Goal: Task Accomplishment & Management: Manage account settings

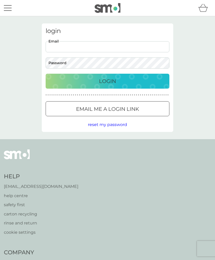
click at [77, 47] on input "Email" at bounding box center [108, 46] width 124 height 11
type input "[EMAIL_ADDRESS][DOMAIN_NAME]"
click at [107, 81] on button "Login" at bounding box center [108, 81] width 124 height 15
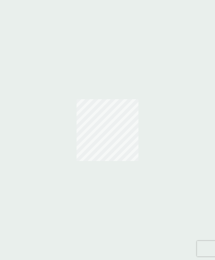
click at [118, 80] on div at bounding box center [107, 130] width 215 height 260
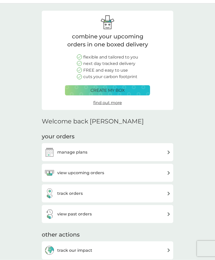
scroll to position [14, 0]
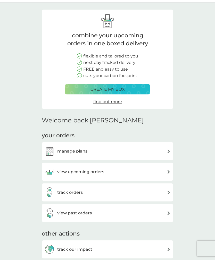
click at [168, 171] on img at bounding box center [169, 172] width 4 height 4
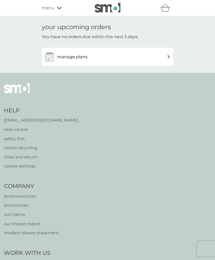
click at [167, 56] on img at bounding box center [169, 57] width 4 height 4
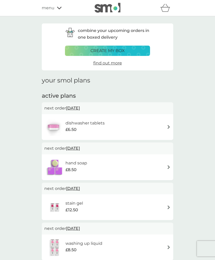
click at [77, 107] on span "[DATE]" at bounding box center [73, 108] width 14 height 10
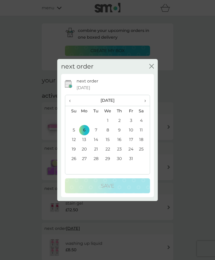
click at [144, 100] on span "›" at bounding box center [143, 100] width 5 height 11
click at [144, 102] on span "›" at bounding box center [143, 100] width 5 height 11
click at [144, 100] on span "›" at bounding box center [143, 100] width 5 height 11
click at [75, 149] on td "18" at bounding box center [71, 149] width 13 height 10
click at [75, 150] on td "18" at bounding box center [71, 149] width 13 height 10
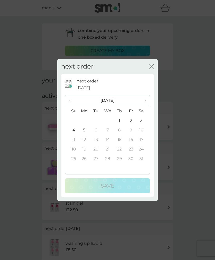
click at [68, 101] on th "‹" at bounding box center [71, 100] width 13 height 11
click at [142, 100] on span "›" at bounding box center [143, 100] width 5 height 11
click at [83, 129] on td "5" at bounding box center [84, 130] width 12 height 10
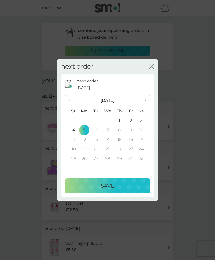
click at [114, 187] on p "Save" at bounding box center [107, 185] width 13 height 8
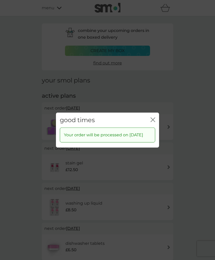
click at [151, 117] on icon "close" at bounding box center [152, 119] width 2 height 4
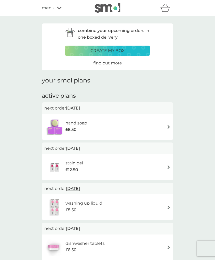
click at [74, 109] on span "[DATE]" at bounding box center [73, 108] width 14 height 10
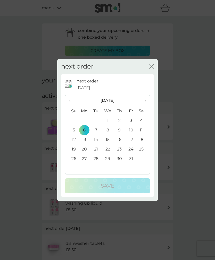
click at [142, 101] on span "›" at bounding box center [143, 100] width 5 height 11
click at [144, 100] on span "›" at bounding box center [143, 100] width 5 height 11
click at [144, 101] on span "›" at bounding box center [143, 100] width 5 height 11
click at [85, 132] on td "5" at bounding box center [84, 130] width 12 height 10
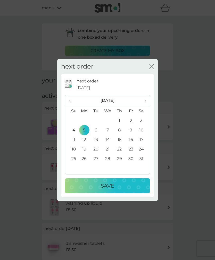
click at [111, 186] on p "Save" at bounding box center [107, 185] width 13 height 8
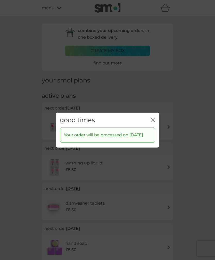
click at [152, 117] on icon "close" at bounding box center [152, 119] width 5 height 5
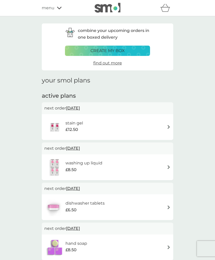
click at [78, 108] on span "[DATE]" at bounding box center [73, 108] width 14 height 10
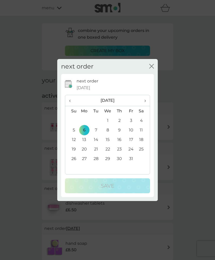
click at [142, 101] on span "›" at bounding box center [143, 100] width 5 height 11
click at [142, 102] on span "›" at bounding box center [143, 100] width 5 height 11
click at [143, 101] on span "›" at bounding box center [143, 100] width 5 height 11
click at [82, 130] on td "5" at bounding box center [84, 130] width 12 height 10
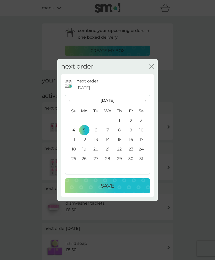
click at [112, 186] on p "Save" at bounding box center [107, 185] width 13 height 8
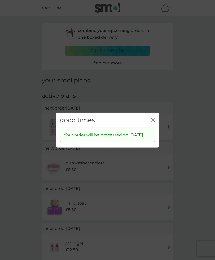
click at [152, 117] on icon "close" at bounding box center [152, 119] width 5 height 5
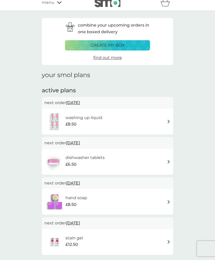
scroll to position [8, 0]
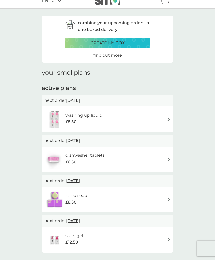
click at [76, 98] on span "[DATE]" at bounding box center [73, 100] width 14 height 10
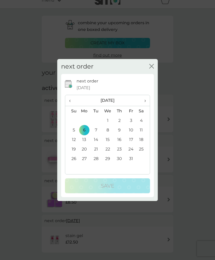
click at [145, 101] on span "›" at bounding box center [143, 100] width 5 height 11
click at [145, 100] on span "›" at bounding box center [143, 100] width 5 height 11
click at [143, 101] on span "›" at bounding box center [143, 100] width 5 height 11
click at [83, 129] on td "5" at bounding box center [84, 130] width 12 height 10
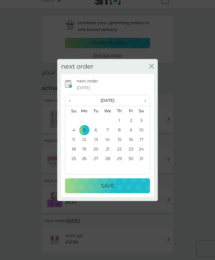
click at [108, 187] on p "Save" at bounding box center [107, 185] width 13 height 8
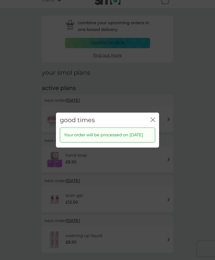
click at [152, 117] on icon "close" at bounding box center [152, 119] width 5 height 5
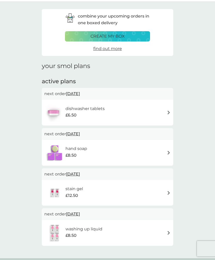
scroll to position [0, 0]
